Goal: Find specific page/section: Find specific page/section

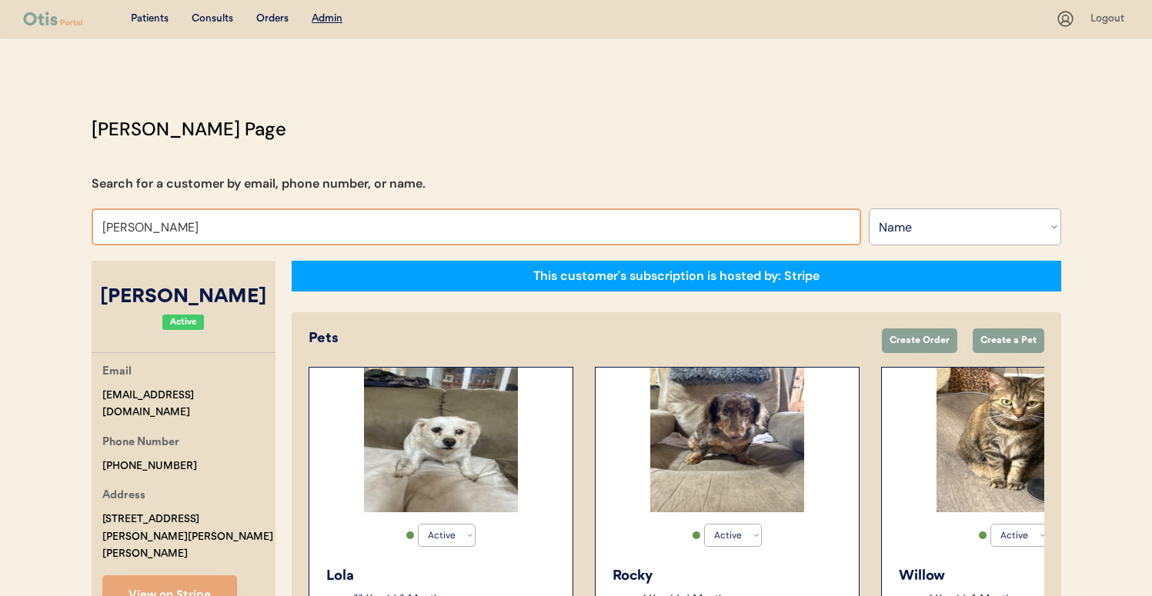
select select ""Name""
select select "true"
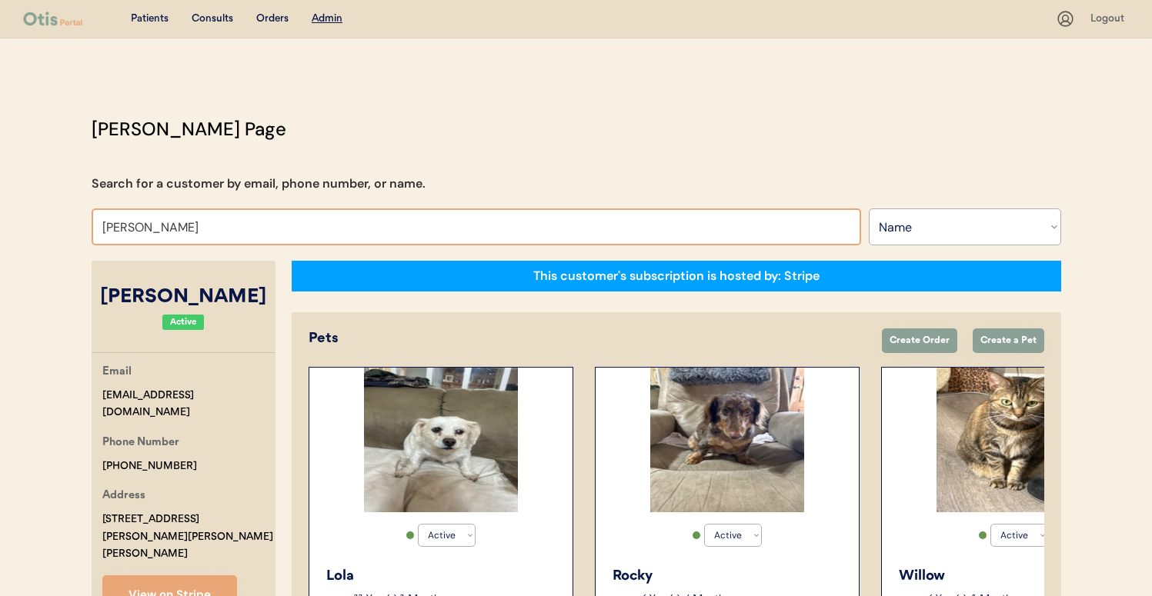
select select "true"
select select "false"
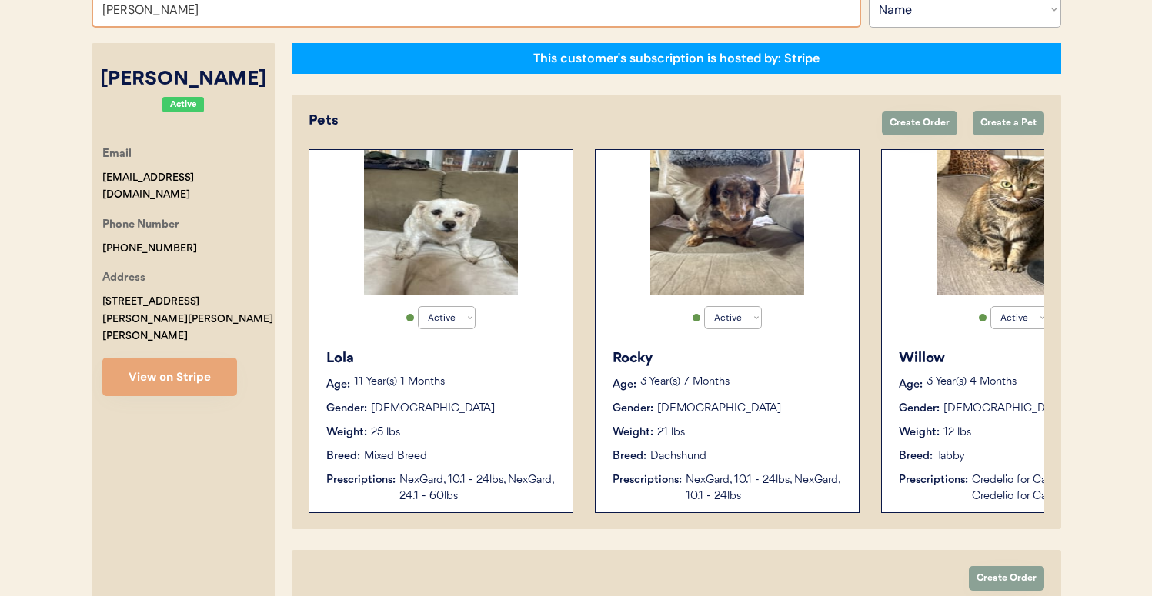
scroll to position [218, 0]
type input "LES FIS"
type input "[PERSON_NAME]"
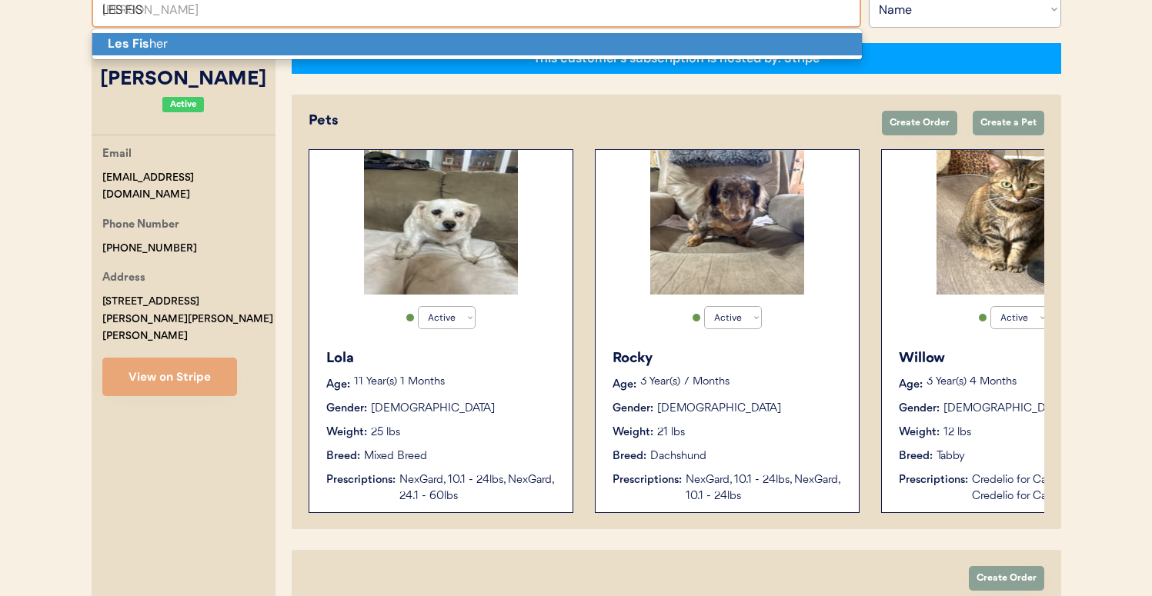
click at [363, 55] on p "Les Fis her" at bounding box center [476, 44] width 769 height 22
type input "[PERSON_NAME]"
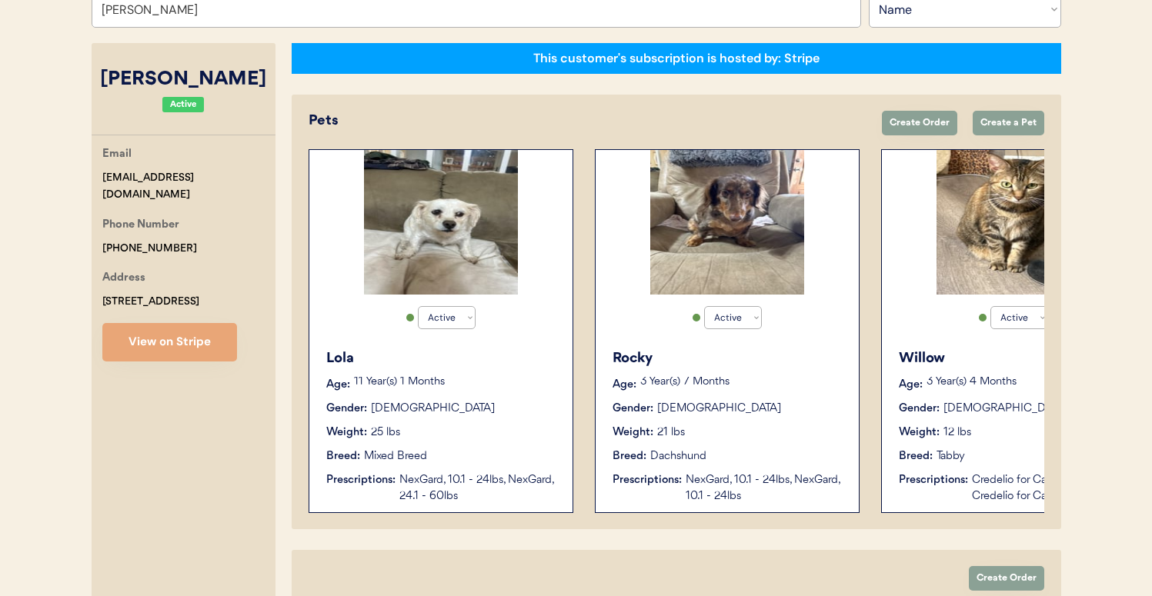
select select "false"
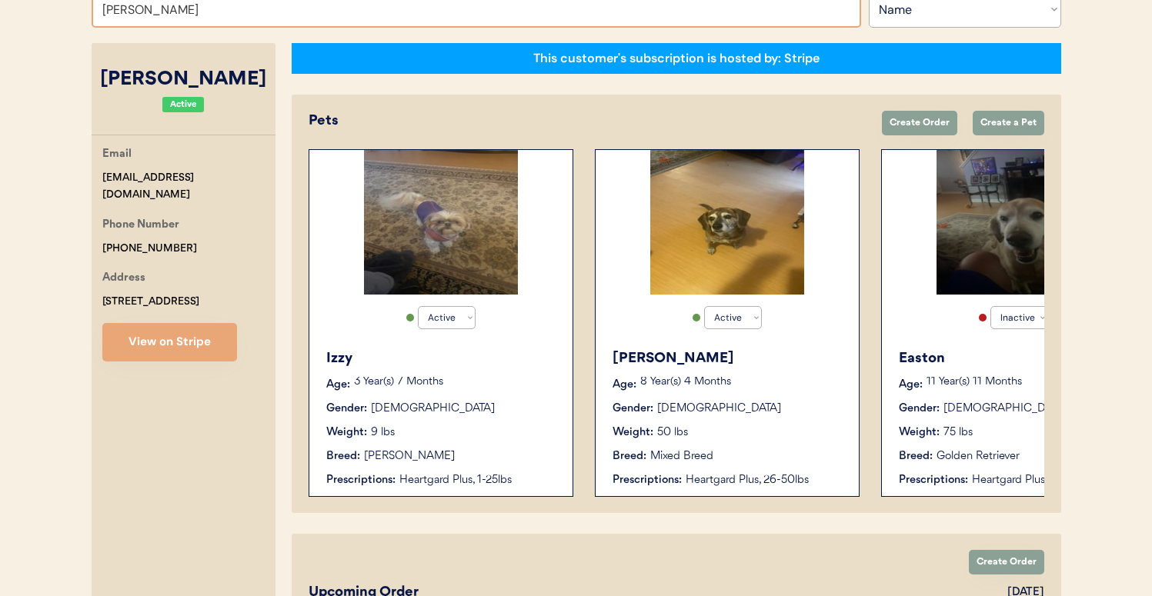
paste input "[EMAIL_ADDRESS][DOMAIN_NAME]"
type input "[EMAIL_ADDRESS][DOMAIN_NAME]"
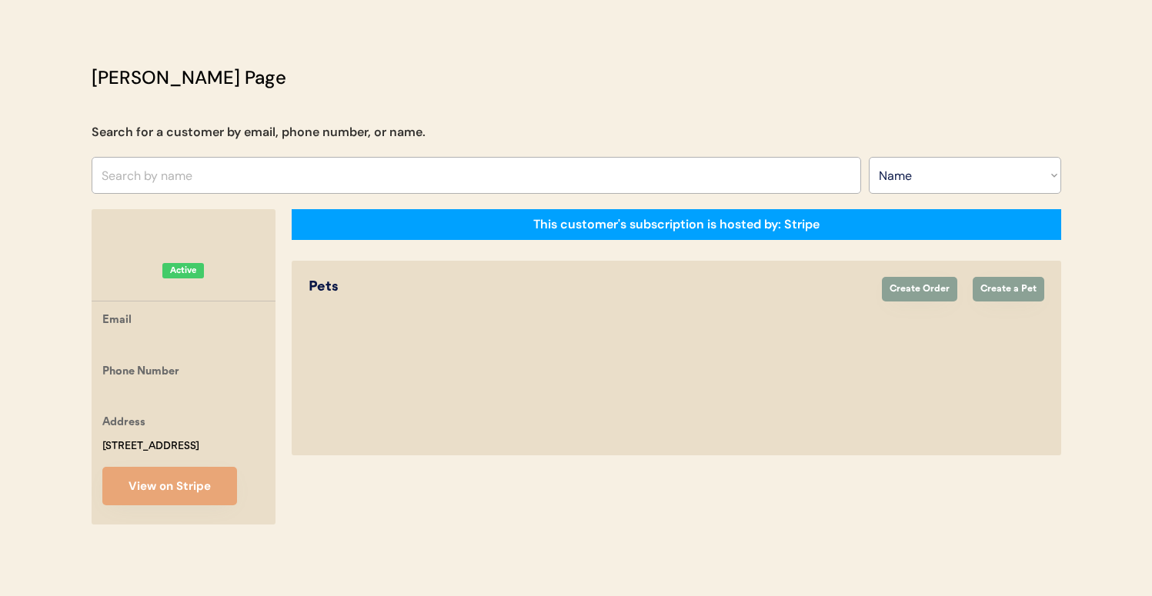
scroll to position [69, 0]
